Goal: Navigation & Orientation: Find specific page/section

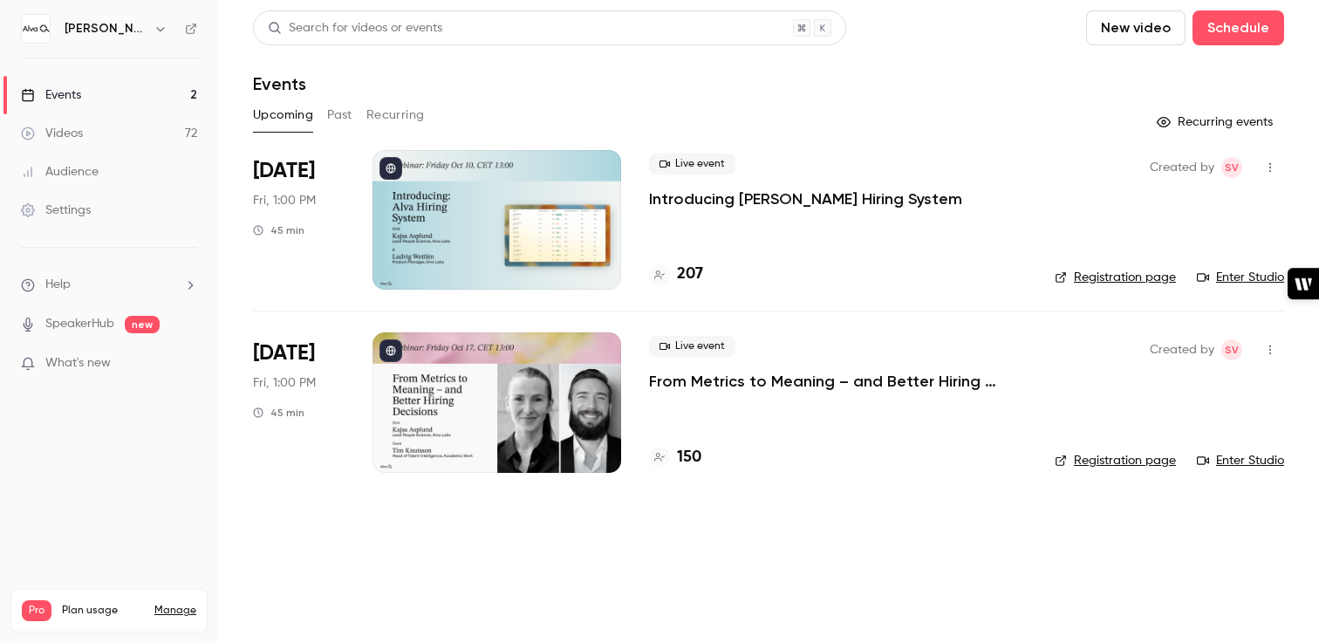
click at [784, 202] on p "Introducing [PERSON_NAME] Hiring System" at bounding box center [805, 198] width 313 height 21
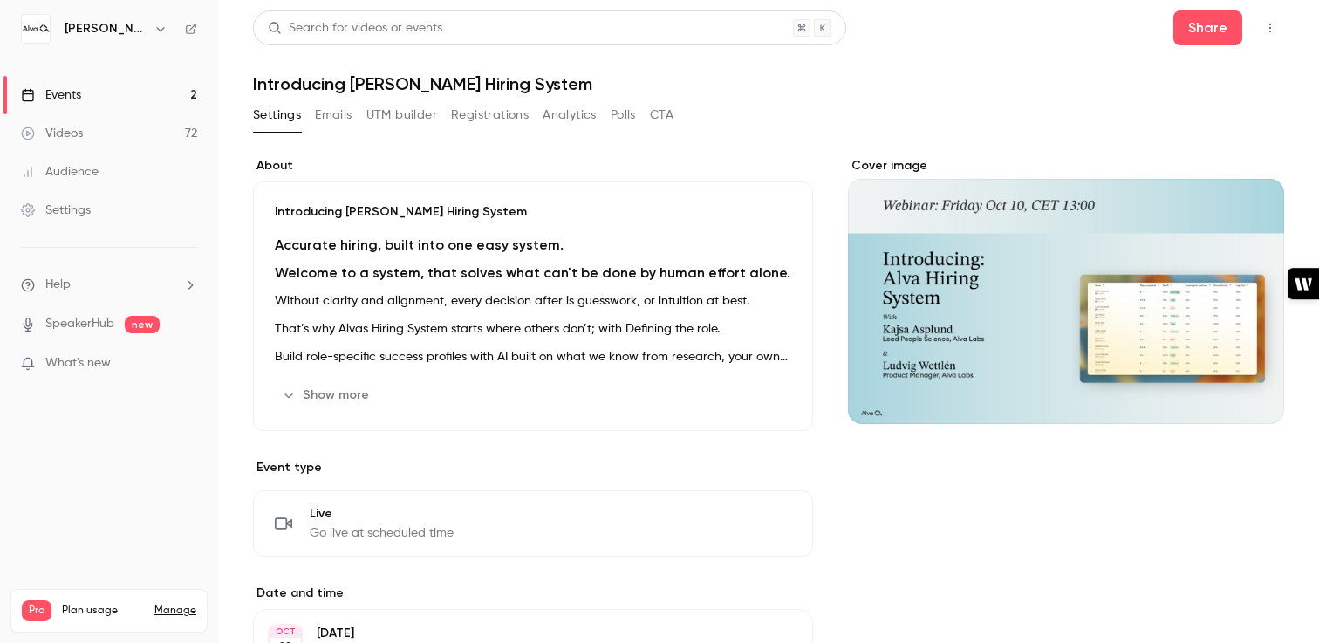
click at [1277, 27] on button "button" at bounding box center [1270, 28] width 28 height 28
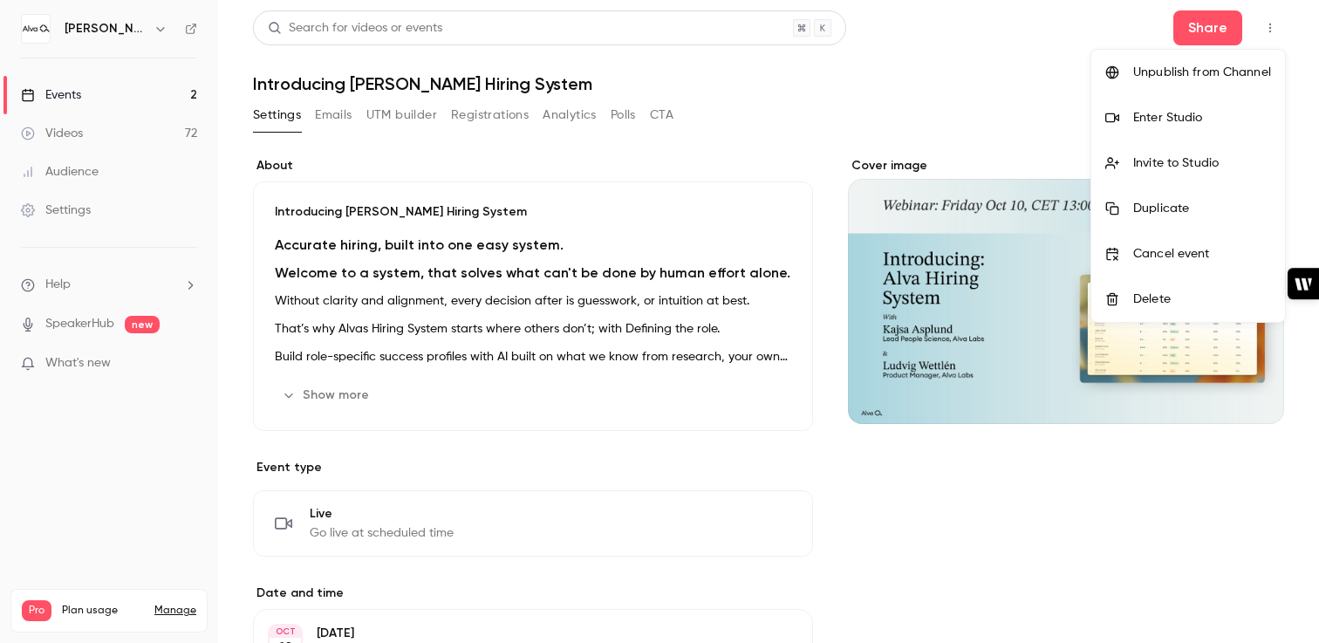
click at [1201, 109] on div "Enter Studio" at bounding box center [1202, 117] width 138 height 17
